Goal: Transaction & Acquisition: Purchase product/service

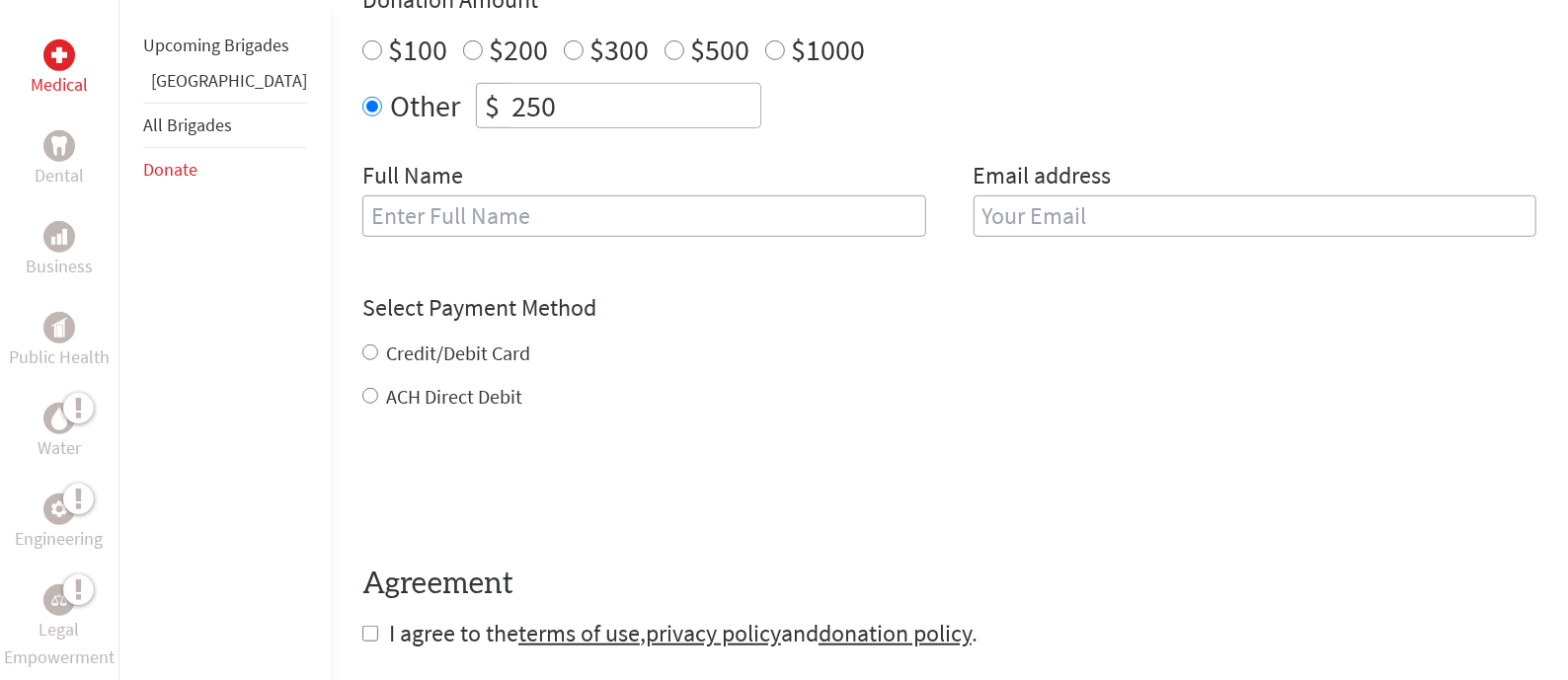
scroll to position [774, 0]
click at [520, 213] on input "text" at bounding box center [644, 214] width 563 height 42
click at [928, 338] on div "Credit/Debit Card" at bounding box center [949, 351] width 1174 height 28
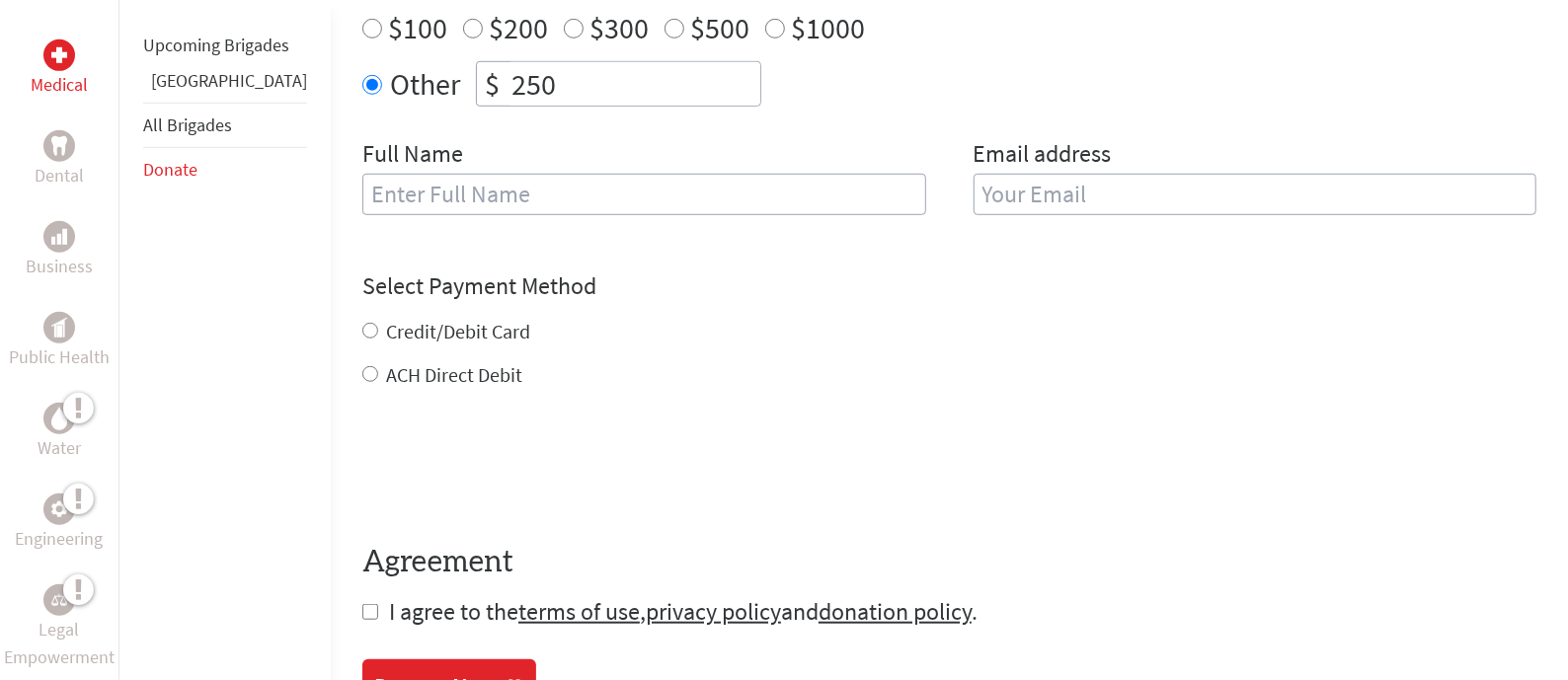
scroll to position [800, 0]
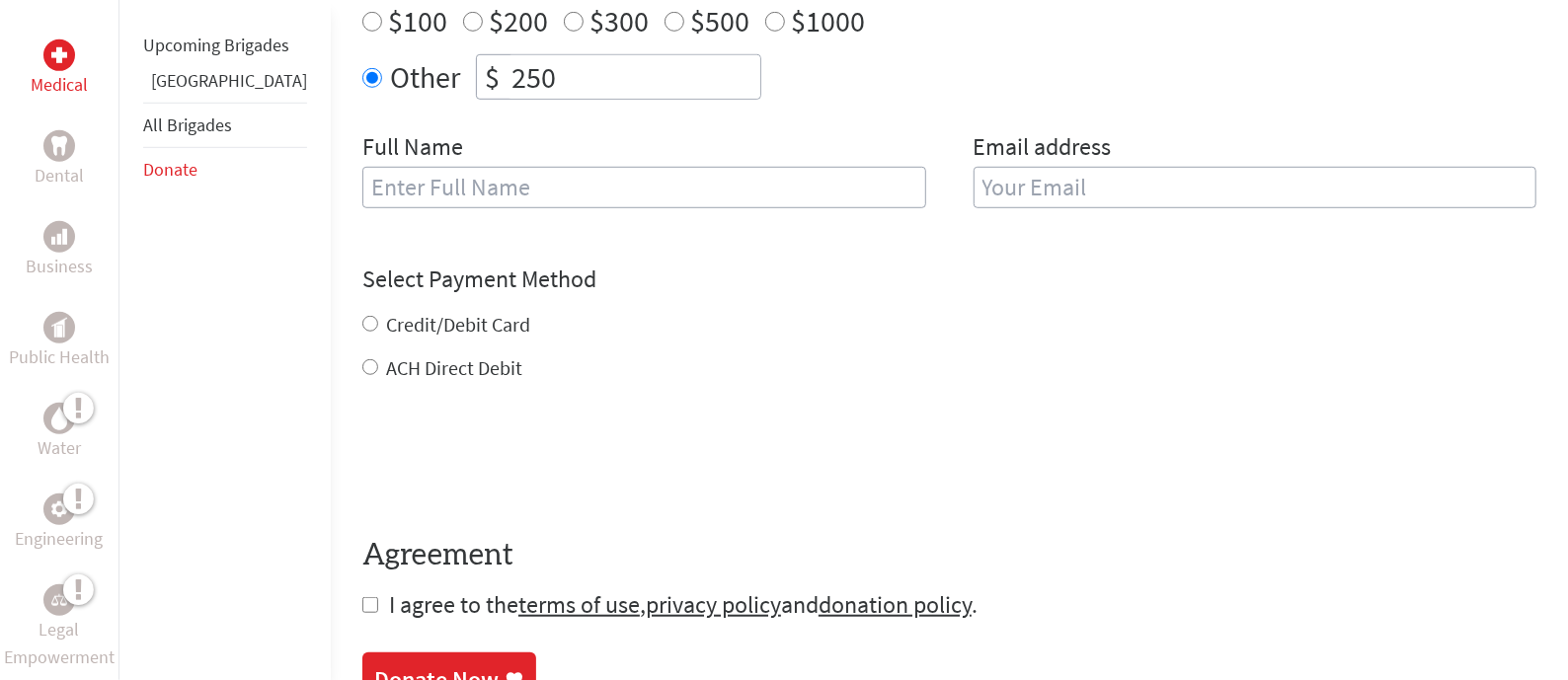
click at [386, 312] on label "Credit/Debit Card" at bounding box center [458, 324] width 144 height 25
click at [378, 316] on input "Credit/Debit Card" at bounding box center [370, 324] width 16 height 16
radio input "true"
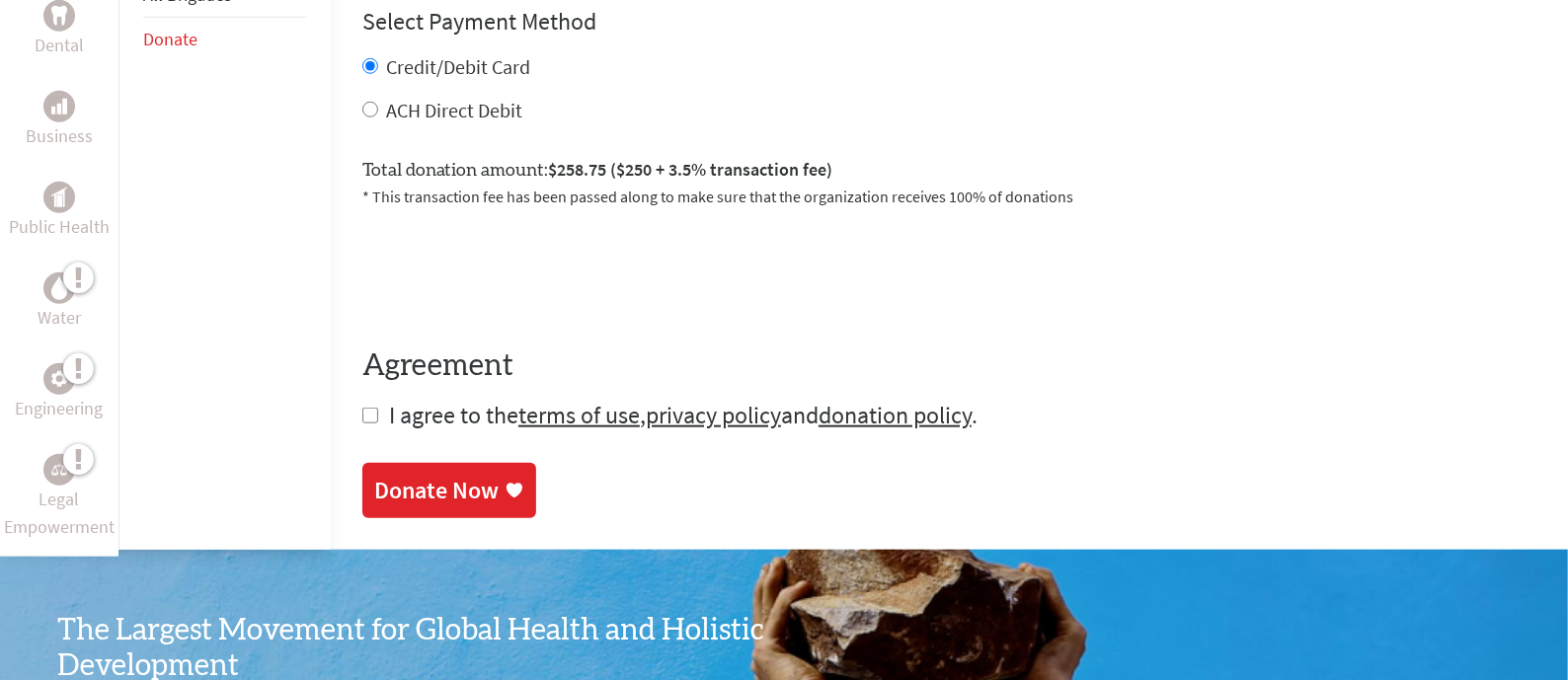
scroll to position [1060, 0]
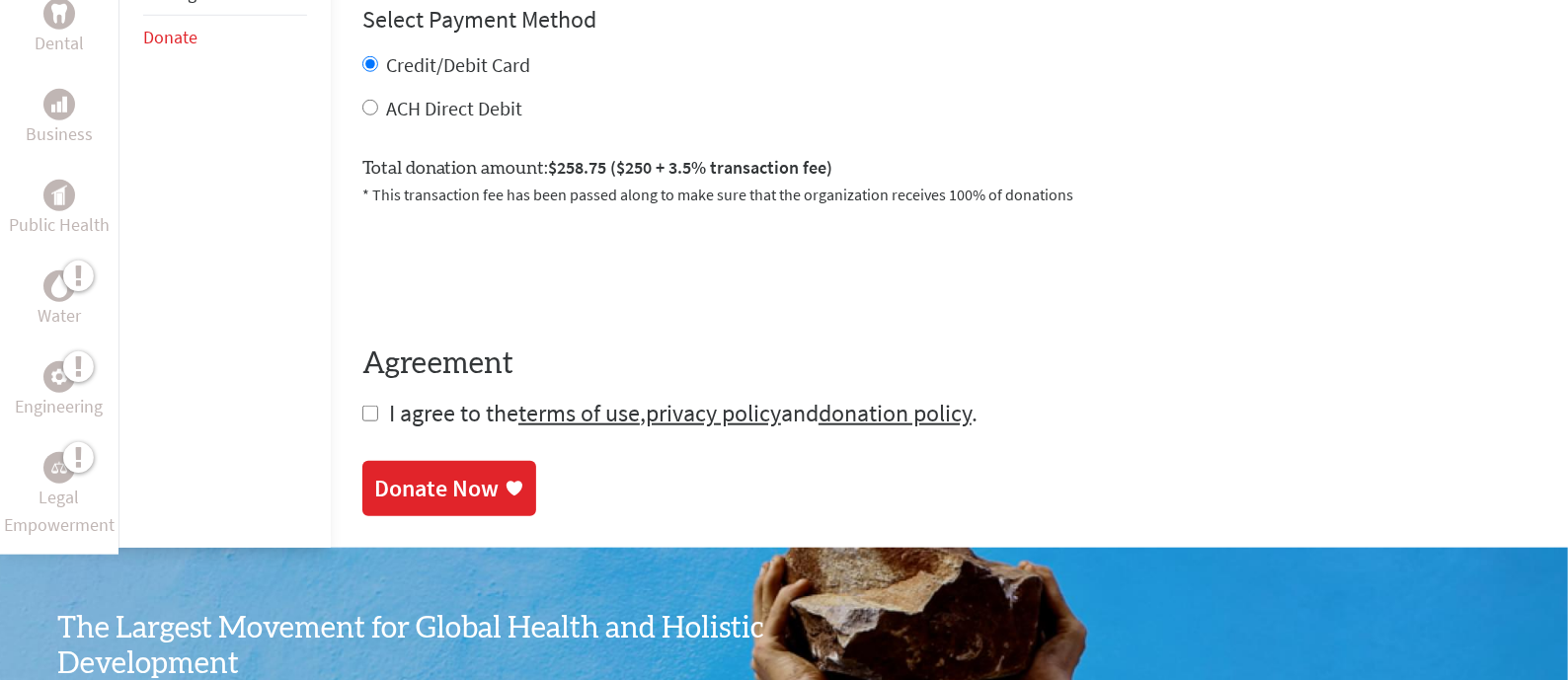
click at [362, 406] on input "checkbox" at bounding box center [370, 414] width 16 height 16
checkbox input "true"
drag, startPoint x: 405, startPoint y: 466, endPoint x: 1017, endPoint y: 72, distance: 727.9
click at [405, 473] on div "Donate Now" at bounding box center [436, 489] width 124 height 32
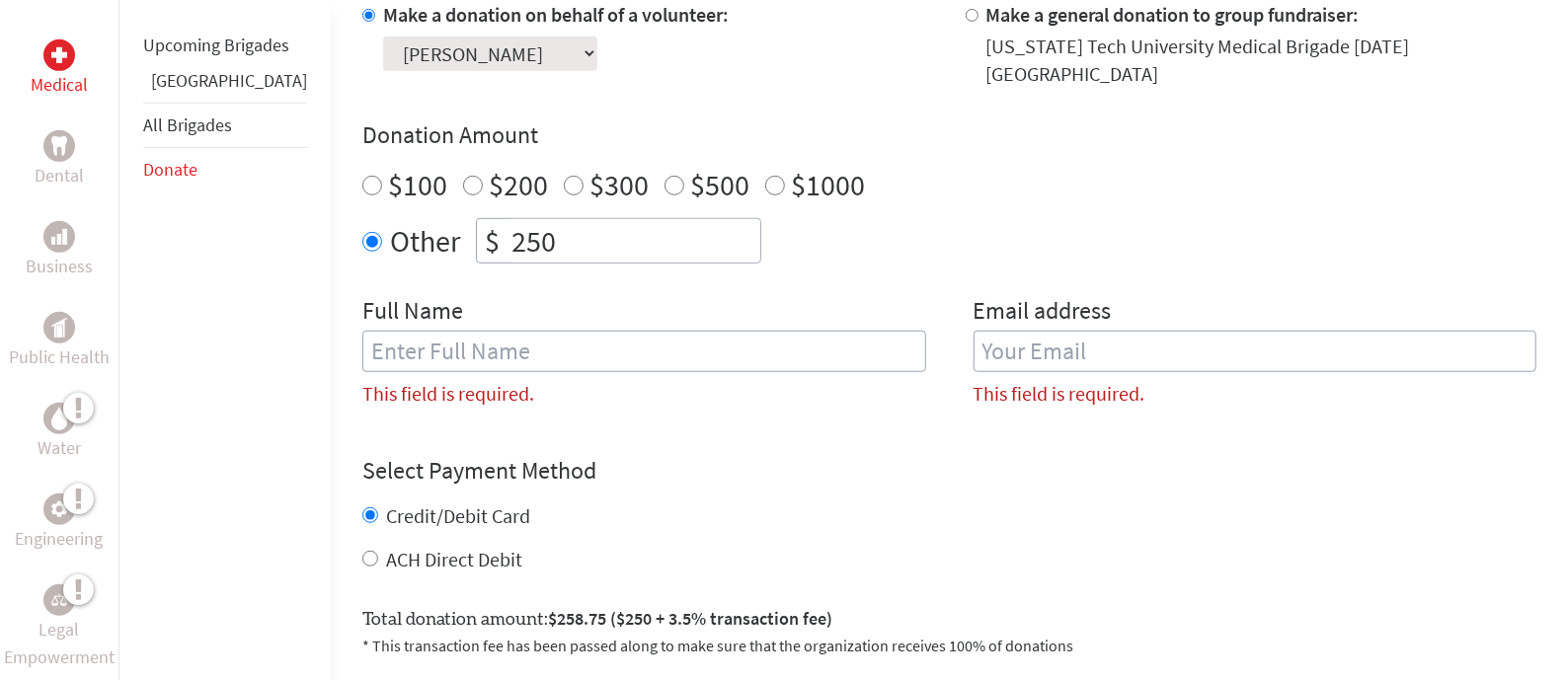
scroll to position [638, 0]
click at [545, 331] on input "text" at bounding box center [644, 350] width 563 height 42
type input "[PERSON_NAME]"
type input "[EMAIL_ADDRESS][DOMAIN_NAME]"
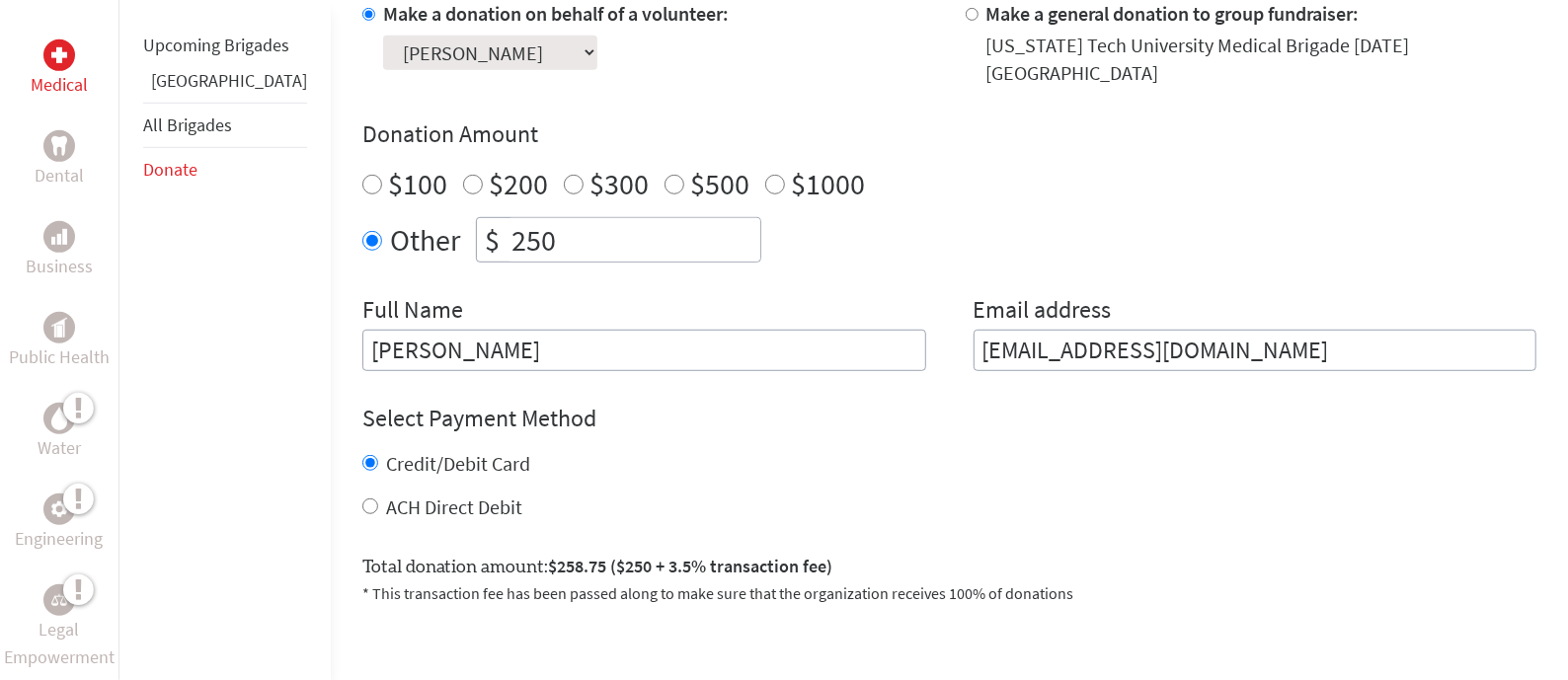
click at [833, 450] on div "Credit/Debit Card" at bounding box center [949, 464] width 1174 height 28
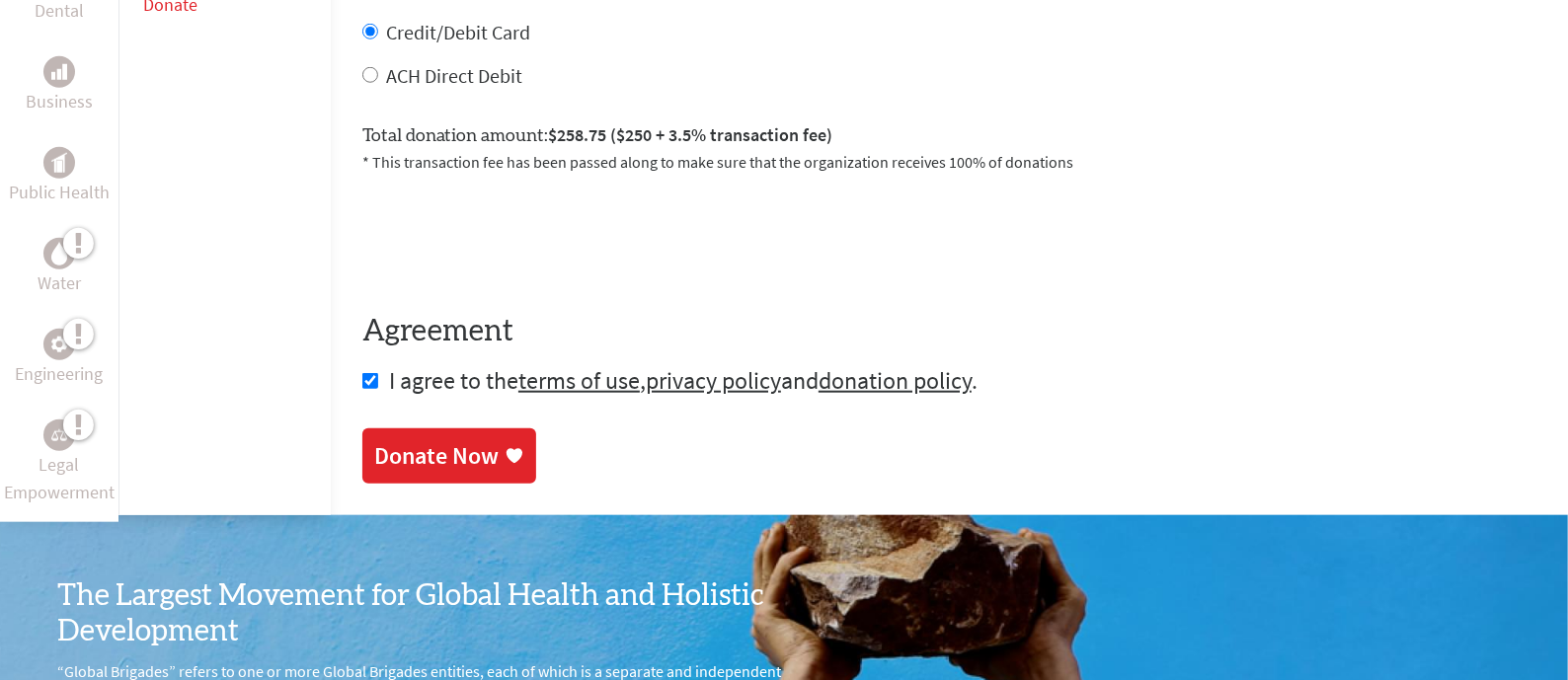
scroll to position [1071, 0]
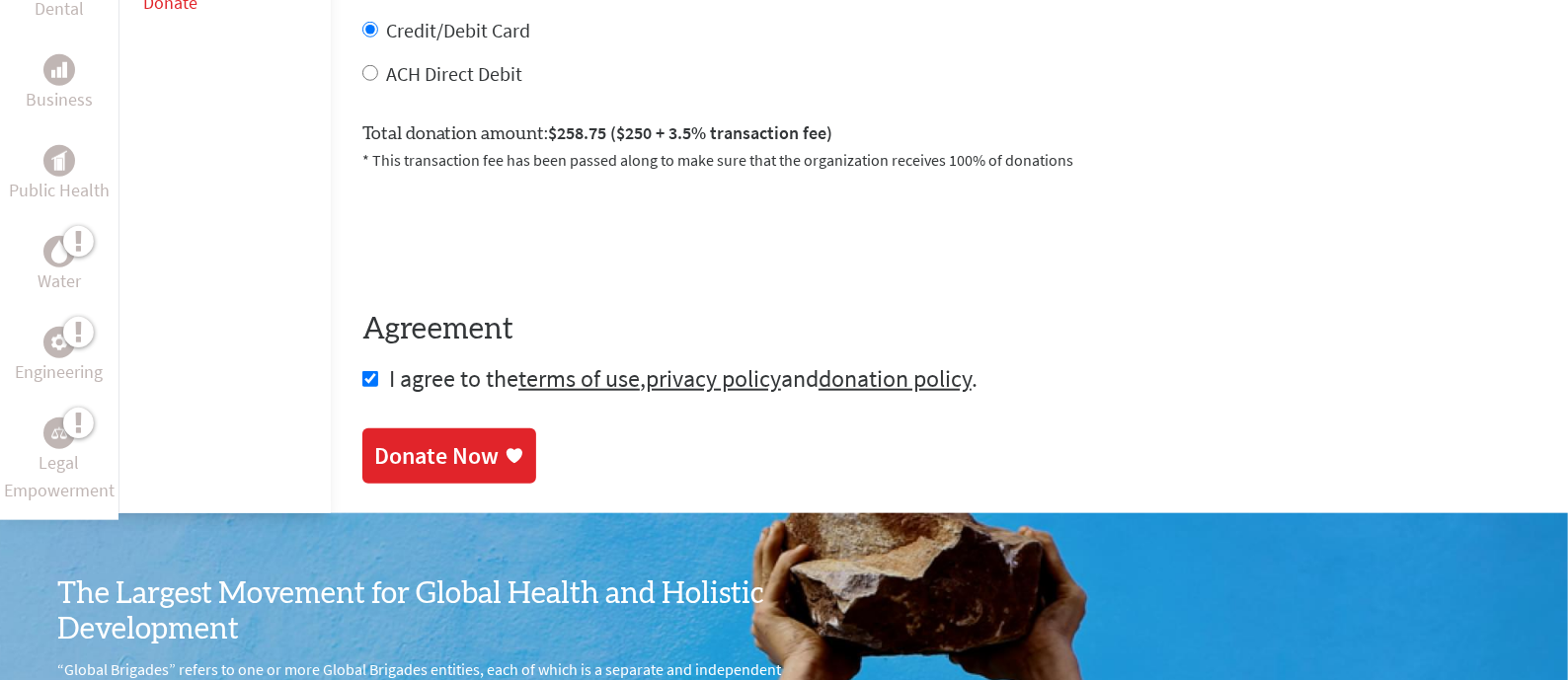
click at [414, 443] on div "Donate Now" at bounding box center [436, 456] width 124 height 32
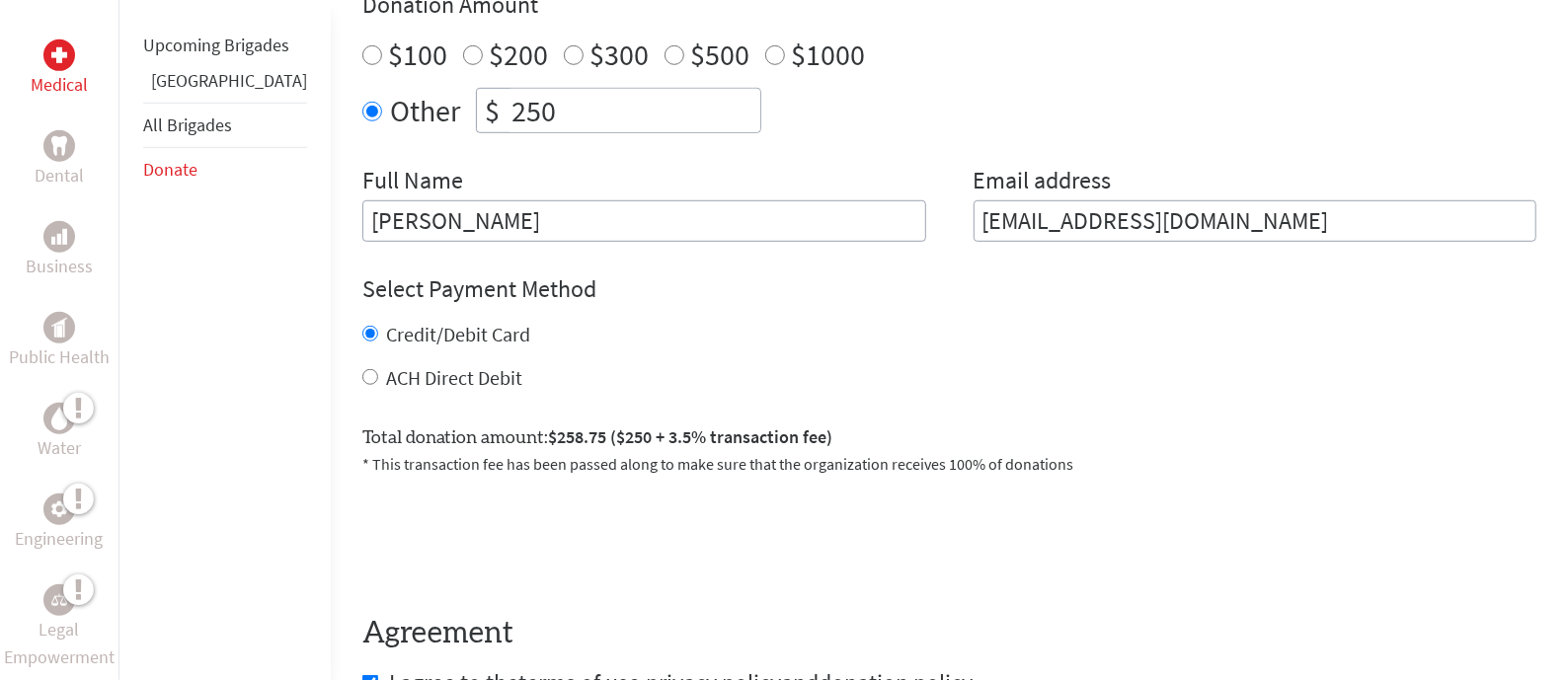
scroll to position [781, 0]
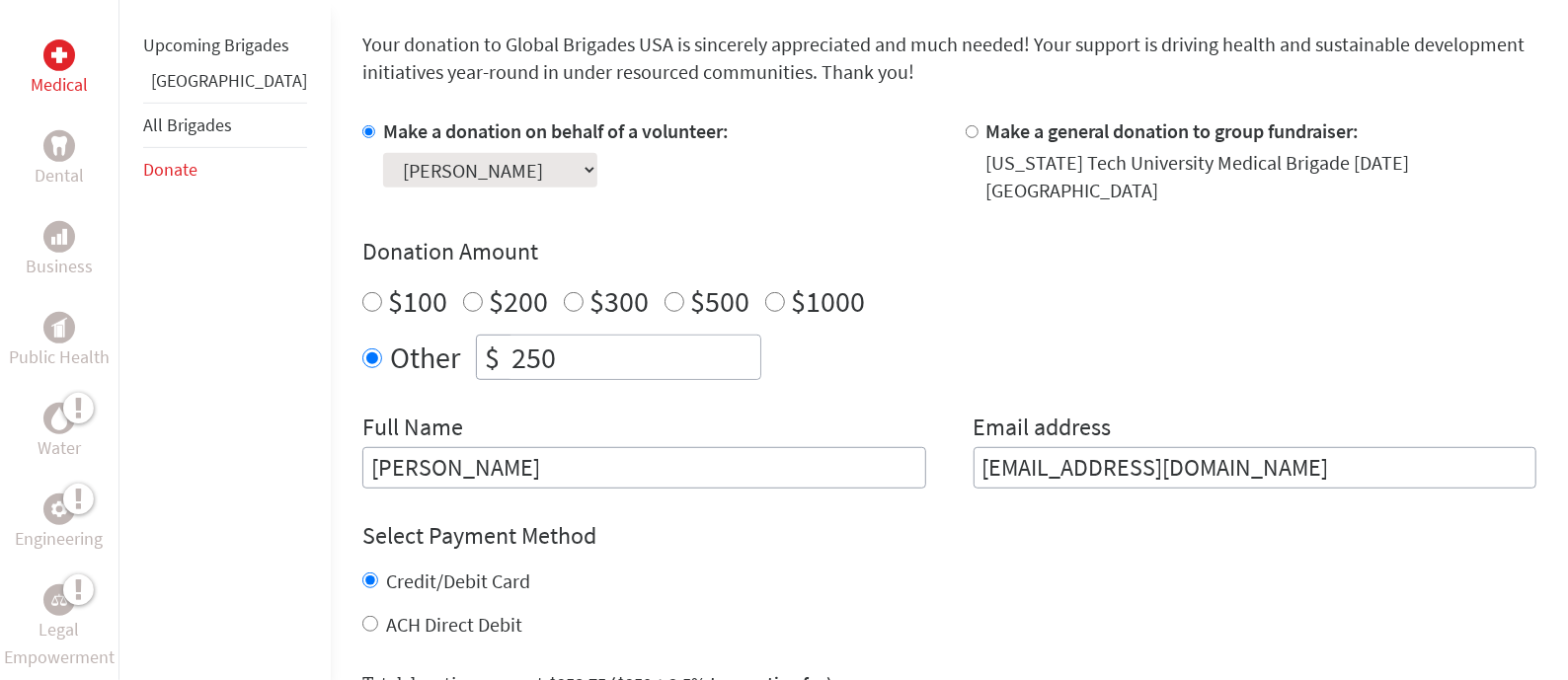
scroll to position [520, 0]
click at [54, 69] on div at bounding box center [60, 56] width 32 height 32
